Goal: Task Accomplishment & Management: Complete application form

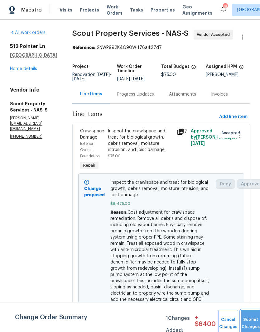
click at [252, 320] on button "Submit Changes" at bounding box center [251, 323] width 20 height 27
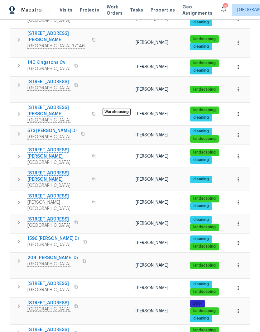
scroll to position [250, 0]
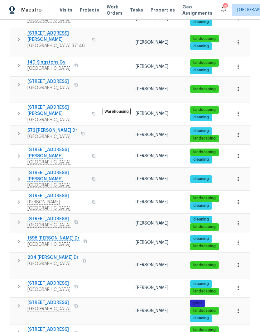
click at [53, 255] on span "204 Melodie Dr" at bounding box center [52, 258] width 51 height 6
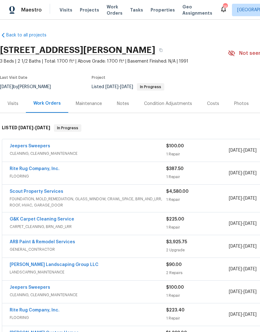
click at [43, 170] on link "Rite Rug Company, Inc." at bounding box center [35, 169] width 50 height 4
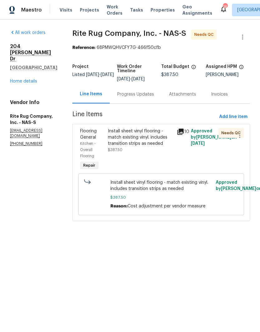
click at [155, 140] on div "Install sheet vinyl flooring - match existing vinyl. includes transition strips…" at bounding box center [140, 137] width 65 height 19
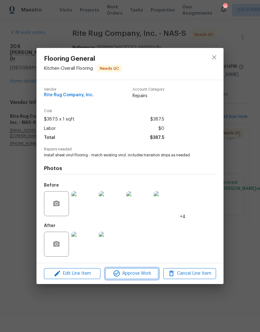
click at [144, 271] on span "Approve Work" at bounding box center [131, 274] width 49 height 8
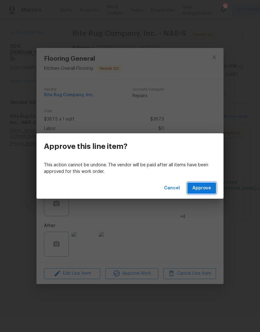
click at [208, 189] on span "Approve" at bounding box center [201, 188] width 19 height 8
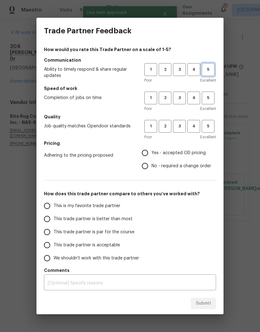
click at [212, 73] on button "5" at bounding box center [208, 69] width 13 height 13
click at [210, 101] on span "5" at bounding box center [208, 97] width 12 height 7
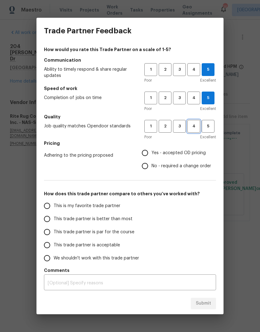
click at [194, 126] on span "4" at bounding box center [194, 126] width 12 height 7
click at [147, 153] on input "Yes - accepted OD pricing" at bounding box center [144, 152] width 13 height 13
radio input "true"
click at [52, 207] on input "This is my favorite trade partner" at bounding box center [47, 205] width 13 height 13
click at [209, 303] on span "Submit" at bounding box center [203, 304] width 15 height 8
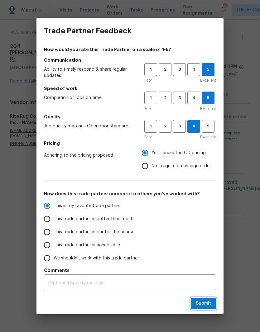
radio input "true"
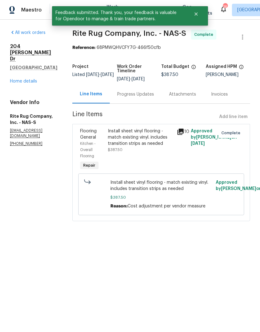
click at [29, 79] on link "Home details" at bounding box center [23, 81] width 27 height 4
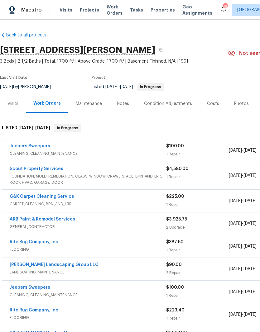
click at [45, 148] on link "Jeepers Sweepers" at bounding box center [30, 146] width 41 height 4
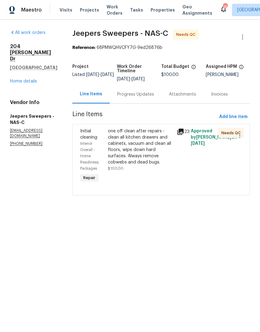
click at [154, 141] on div "one off clean after repairs - clean all kitchen drawers and cabinets, vacuum an…" at bounding box center [140, 146] width 65 height 37
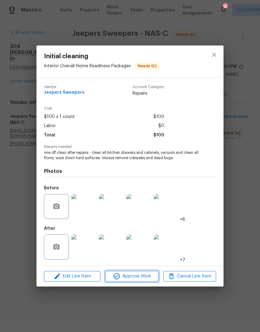
click at [140, 276] on span "Approve Work" at bounding box center [131, 277] width 49 height 8
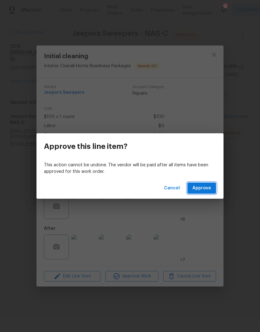
click at [210, 189] on span "Approve" at bounding box center [201, 188] width 19 height 8
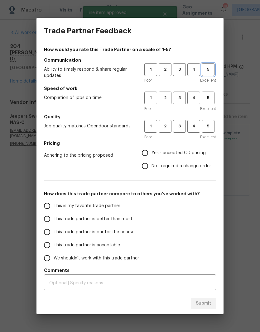
click at [213, 74] on button "5" at bounding box center [208, 69] width 13 height 13
click at [210, 100] on span "5" at bounding box center [208, 97] width 12 height 7
click at [196, 127] on span "4" at bounding box center [194, 126] width 12 height 7
click at [145, 156] on input "Yes - accepted OD pricing" at bounding box center [144, 152] width 13 height 13
radio input "true"
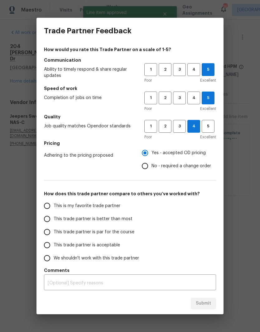
click at [49, 204] on input "This is my favorite trade partner" at bounding box center [47, 205] width 13 height 13
radio input "false"
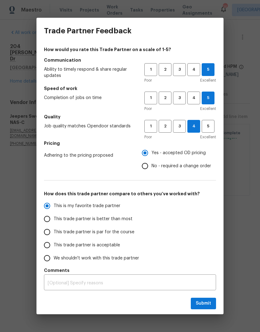
click at [47, 221] on input "This trade partner is better than most" at bounding box center [47, 219] width 13 height 13
click at [209, 302] on span "Submit" at bounding box center [203, 304] width 15 height 8
radio input "true"
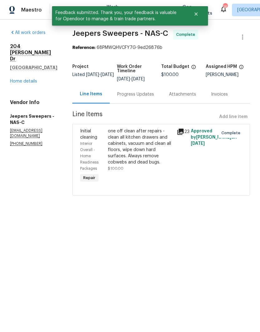
click at [30, 79] on link "Home details" at bounding box center [23, 81] width 27 height 4
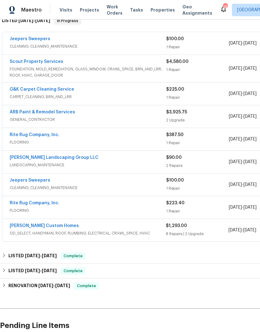
scroll to position [107, 0]
click at [47, 227] on link "[PERSON_NAME] Custom Homes" at bounding box center [44, 226] width 69 height 4
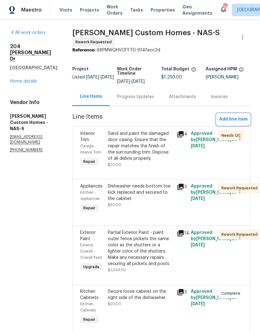
click at [236, 121] on span "Add line item" at bounding box center [233, 120] width 28 height 8
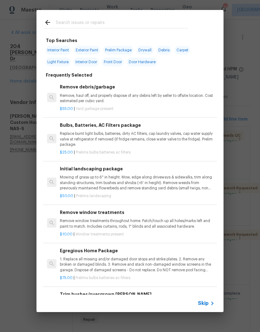
click at [121, 19] on input "text" at bounding box center [122, 23] width 132 height 9
type input "Paint"
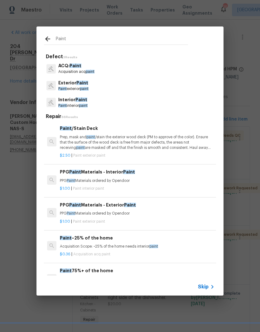
click at [87, 103] on p "Interior Paint" at bounding box center [72, 100] width 29 height 7
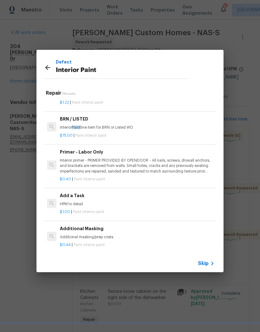
scroll to position [106, 0]
click at [82, 202] on p "HPM to detail" at bounding box center [137, 204] width 155 height 5
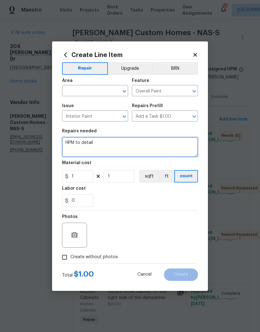
click at [104, 143] on textarea "HPM to detail" at bounding box center [130, 147] width 136 height 20
type textarea "H"
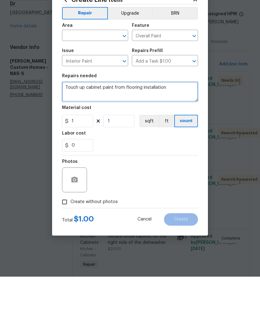
type textarea "Touch up cabinet paint from flooring installation"
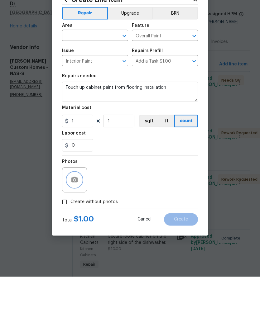
click at [79, 228] on button "button" at bounding box center [74, 235] width 15 height 15
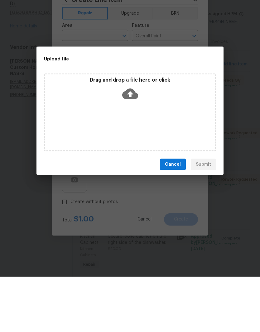
scroll to position [26, 0]
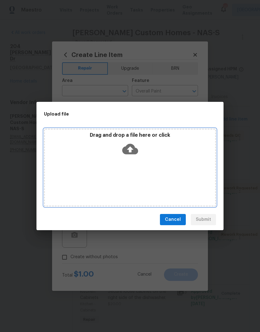
click at [157, 161] on div "Drag and drop a file here or click" at bounding box center [130, 168] width 172 height 78
click at [142, 161] on div "Drag and drop a file here or click" at bounding box center [130, 168] width 172 height 78
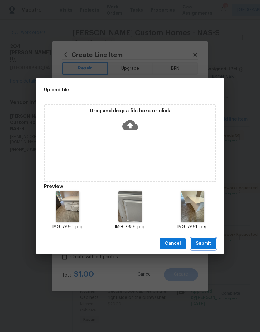
click at [213, 244] on button "Submit" at bounding box center [203, 244] width 25 height 12
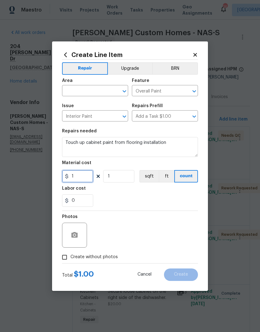
click at [87, 175] on input "1" at bounding box center [77, 176] width 31 height 12
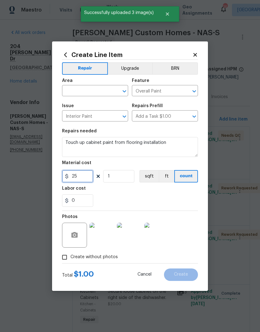
type input "25"
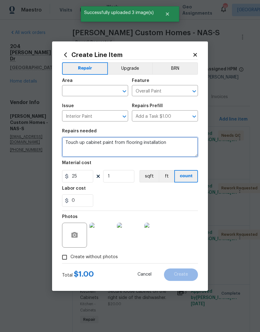
click at [177, 147] on textarea "Touch up cabinet paint from flooring installation" at bounding box center [130, 147] width 136 height 20
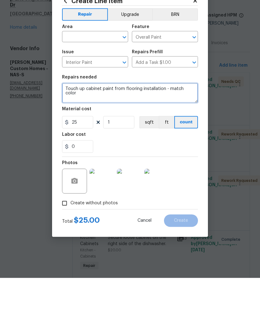
click at [111, 87] on div "​" at bounding box center [95, 92] width 66 height 10
type textarea "Touch up cabinet paint from flooring installation - match color"
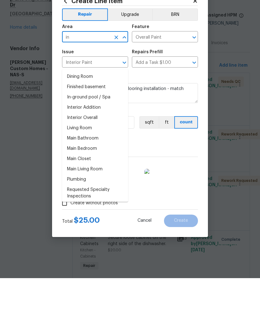
type input "i"
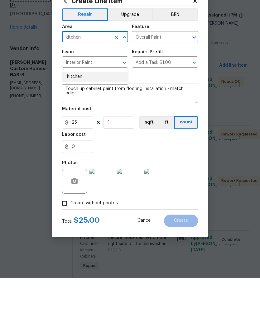
click at [84, 126] on li "Kitchen" at bounding box center [95, 131] width 66 height 10
type input "Kitchen"
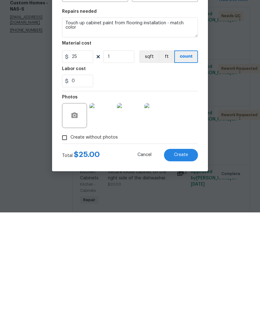
click at [188, 272] on span "Create" at bounding box center [181, 274] width 14 height 5
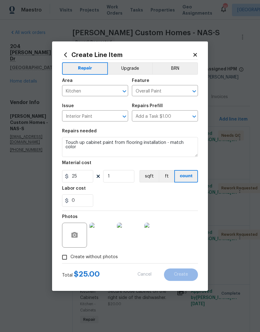
type input "0"
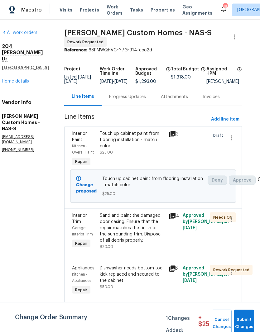
scroll to position [0, 8]
click at [229, 116] on span "Add line item" at bounding box center [225, 120] width 28 height 8
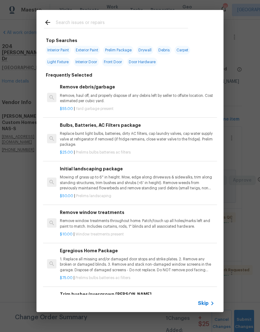
click at [103, 21] on input "text" at bounding box center [122, 23] width 132 height 9
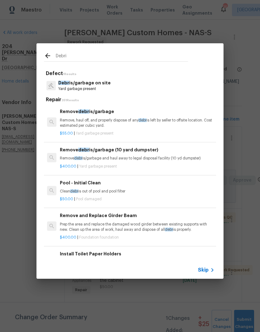
type input "Debris"
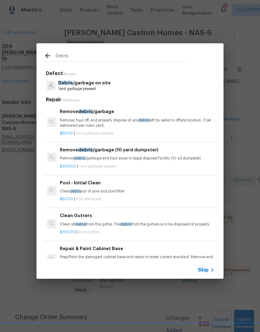
click at [100, 118] on p "Remove, haul off, and properly dispose of any debris left by seller to offsite …" at bounding box center [137, 123] width 155 height 11
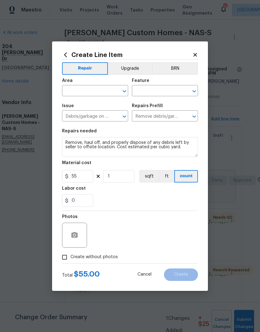
scroll to position [12, 0]
click at [109, 91] on input "text" at bounding box center [86, 92] width 49 height 10
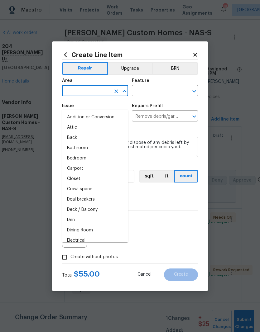
type input "r"
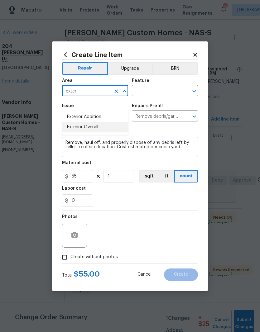
click at [97, 122] on li "Exterior Overall" at bounding box center [95, 127] width 66 height 10
type input "Exterior Overall"
click at [174, 88] on input "text" at bounding box center [156, 92] width 49 height 10
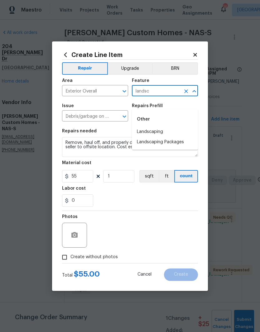
click at [158, 127] on li "Landscaping" at bounding box center [165, 132] width 66 height 10
type input "Landscaping"
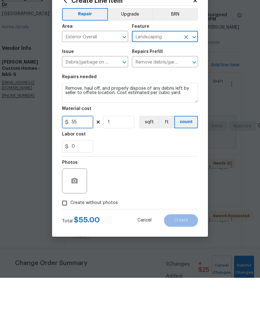
click at [89, 170] on input "55" at bounding box center [77, 176] width 31 height 12
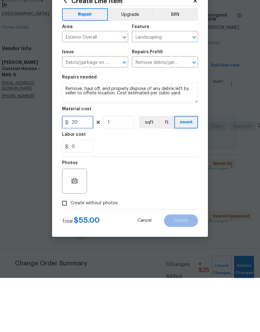
type input "20"
click at [79, 228] on button "button" at bounding box center [74, 235] width 15 height 15
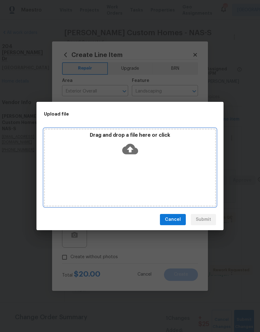
click at [154, 161] on div "Drag and drop a file here or click" at bounding box center [130, 168] width 172 height 78
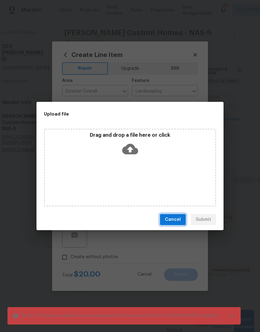
click at [176, 221] on span "Cancel" at bounding box center [173, 220] width 16 height 8
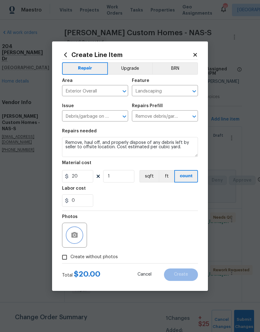
click at [78, 231] on button "button" at bounding box center [74, 235] width 15 height 15
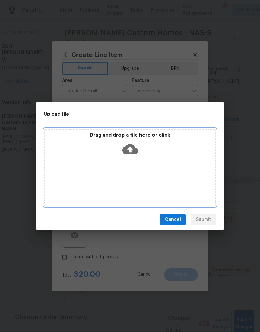
click at [153, 156] on div "Drag and drop a file here or click" at bounding box center [130, 145] width 170 height 27
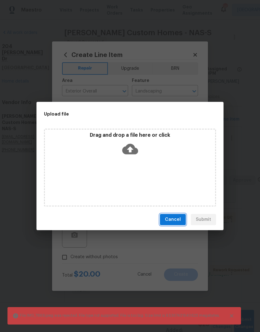
click at [179, 219] on span "Cancel" at bounding box center [173, 220] width 16 height 8
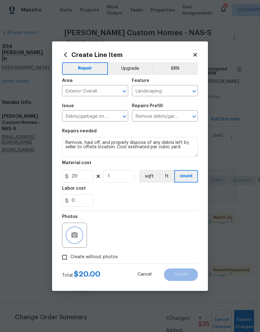
click at [79, 238] on button "button" at bounding box center [74, 235] width 15 height 15
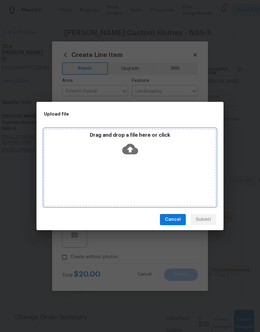
click at [150, 161] on div "Drag and drop a file here or click" at bounding box center [130, 168] width 172 height 78
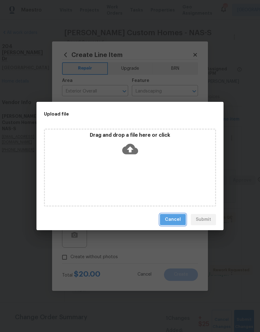
click at [176, 217] on span "Cancel" at bounding box center [173, 220] width 16 height 8
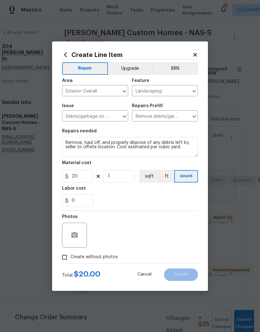
click at [197, 55] on icon at bounding box center [195, 55] width 6 height 6
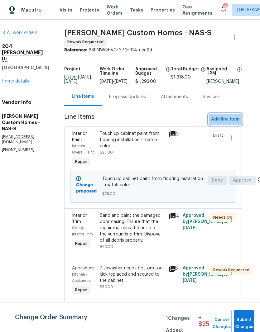
click at [229, 116] on span "Add line item" at bounding box center [225, 120] width 28 height 8
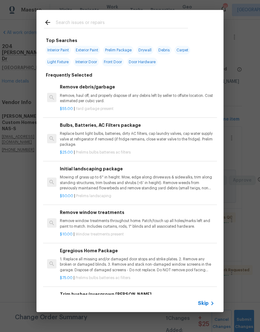
click at [132, 19] on input "text" at bounding box center [122, 23] width 132 height 9
type input "Debris"
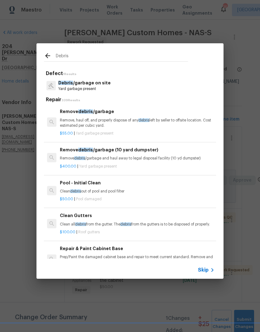
click at [100, 86] on p "Debris /garbage on site" at bounding box center [84, 83] width 52 height 7
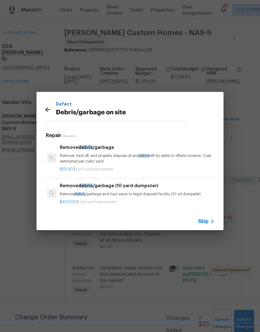
click at [102, 154] on p "Remove, haul off, and properly dispose of any debris left by seller to offsite …" at bounding box center [137, 158] width 155 height 11
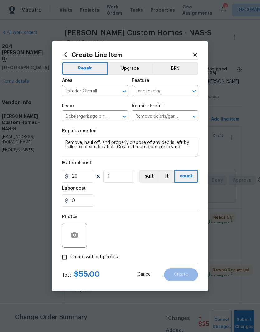
type input "55"
click at [87, 200] on input "0" at bounding box center [77, 200] width 31 height 12
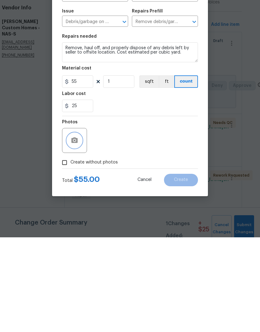
click at [80, 228] on button "button" at bounding box center [74, 235] width 15 height 15
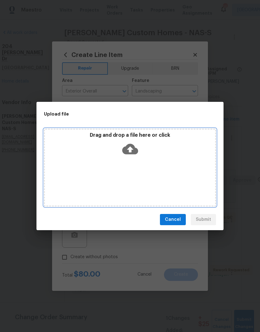
click at [147, 167] on div "Drag and drop a file here or click" at bounding box center [130, 168] width 172 height 78
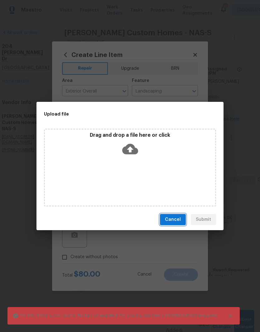
click at [177, 222] on span "Cancel" at bounding box center [173, 220] width 16 height 8
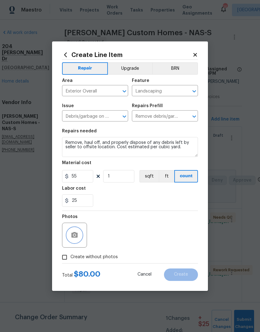
click at [81, 234] on button "button" at bounding box center [74, 235] width 15 height 15
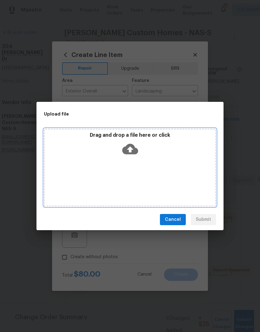
click at [152, 160] on div "Drag and drop a file here or click" at bounding box center [130, 168] width 172 height 78
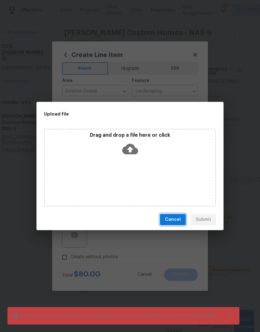
click at [174, 222] on span "Cancel" at bounding box center [173, 220] width 16 height 8
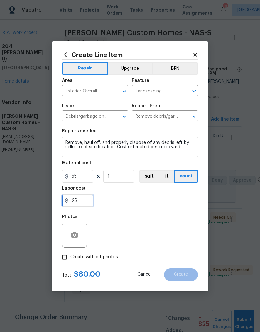
click at [88, 201] on input "25" at bounding box center [77, 200] width 31 height 12
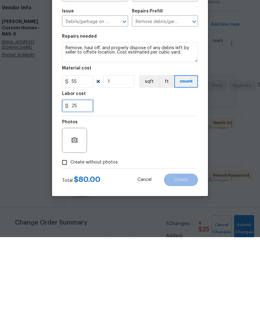
type input "2"
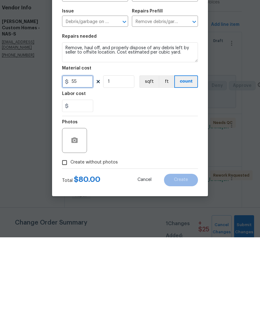
click at [87, 170] on input "55" at bounding box center [77, 176] width 31 height 12
type input "0"
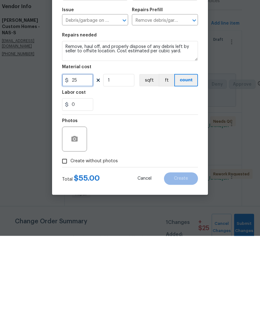
type input "25"
click at [81, 228] on button "button" at bounding box center [74, 235] width 15 height 15
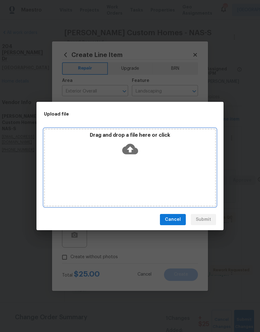
click at [158, 165] on div "Drag and drop a file here or click" at bounding box center [130, 168] width 172 height 78
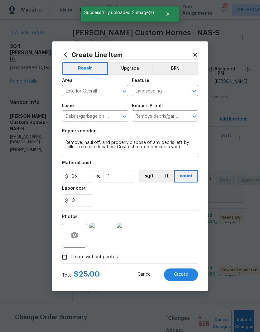
scroll to position [0, 8]
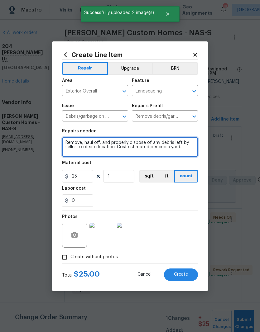
click at [69, 143] on textarea "Remove, haul off, and properly dispose of any debris left by seller to offsite …" at bounding box center [130, 147] width 136 height 20
click at [70, 145] on textarea "Remove, haul off, and properly dispose of any debris left by seller to offsite …" at bounding box center [130, 147] width 136 height 20
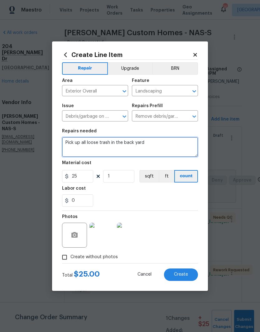
click at [122, 144] on textarea "Pick up all loose trash in the back yard" at bounding box center [130, 147] width 136 height 20
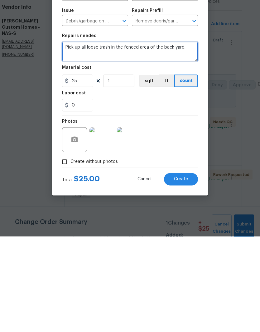
type textarea "Pick up all loose trash in the fenced area of the back yard."
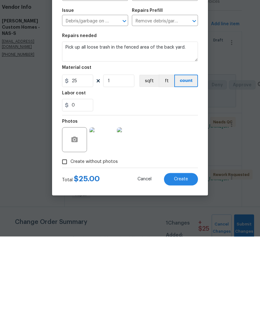
click at [188, 211] on div "Photos" at bounding box center [130, 231] width 136 height 41
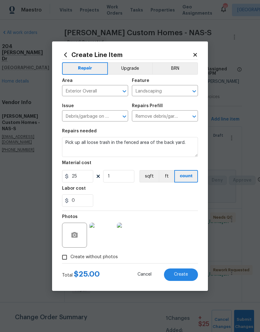
click at [185, 277] on span "Create" at bounding box center [181, 274] width 14 height 5
type input "0"
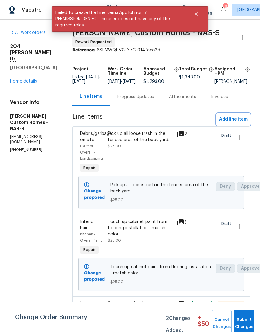
click at [239, 123] on span "Add line item" at bounding box center [233, 120] width 28 height 8
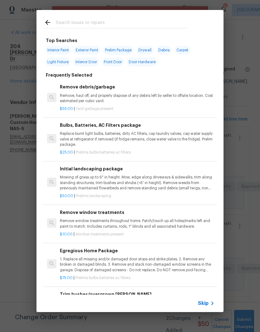
click at [115, 25] on input "text" at bounding box center [122, 23] width 132 height 9
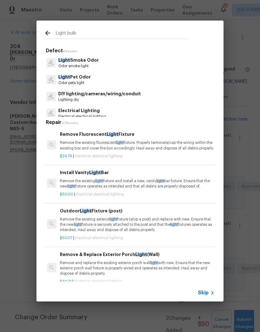
type input "Light bulbs"
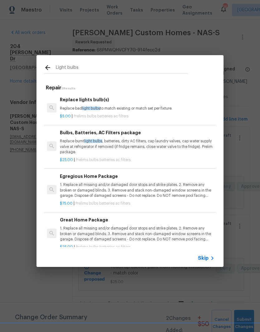
click at [92, 102] on h6 "Replace lights bulb(s)" at bounding box center [137, 99] width 155 height 7
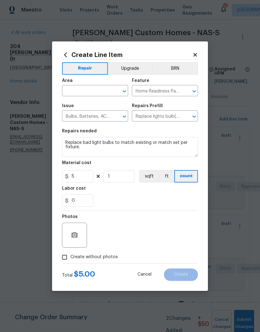
click at [114, 92] on icon "Clear" at bounding box center [116, 91] width 6 height 6
click at [97, 116] on li "Interior Overall" at bounding box center [95, 115] width 66 height 10
type input "Interior Overall"
click at [84, 176] on input "5" at bounding box center [77, 176] width 31 height 12
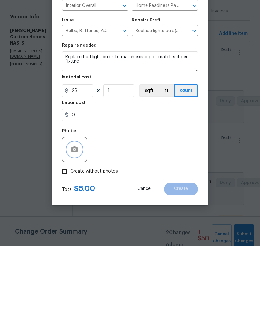
click at [77, 232] on icon "button" at bounding box center [74, 235] width 6 height 6
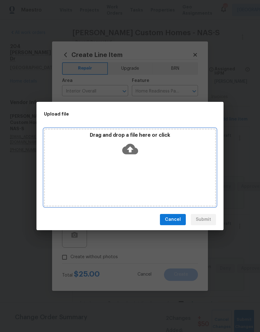
click at [151, 163] on div "Drag and drop a file here or click" at bounding box center [130, 168] width 172 height 78
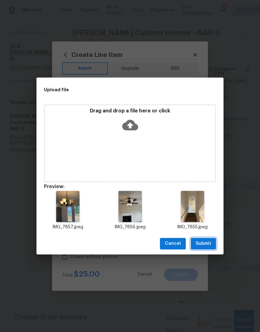
click at [209, 241] on span "Submit" at bounding box center [203, 244] width 15 height 8
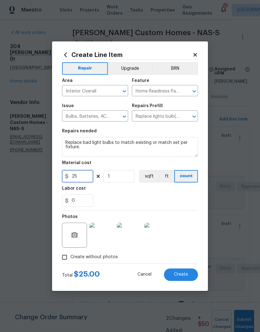
click at [88, 175] on input "25" at bounding box center [77, 176] width 31 height 12
type input "20"
click at [167, 199] on div "0" at bounding box center [130, 200] width 136 height 12
click at [187, 276] on span "Create" at bounding box center [181, 274] width 14 height 5
type input "0"
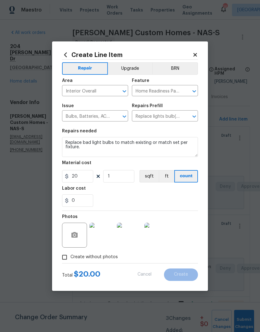
type input "0"
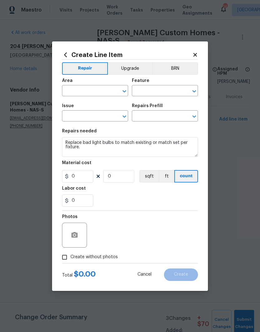
scroll to position [0, 0]
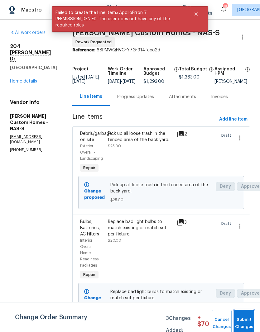
click at [246, 321] on span "Submit Changes" at bounding box center [244, 323] width 14 height 14
